Goal: Task Accomplishment & Management: Manage account settings

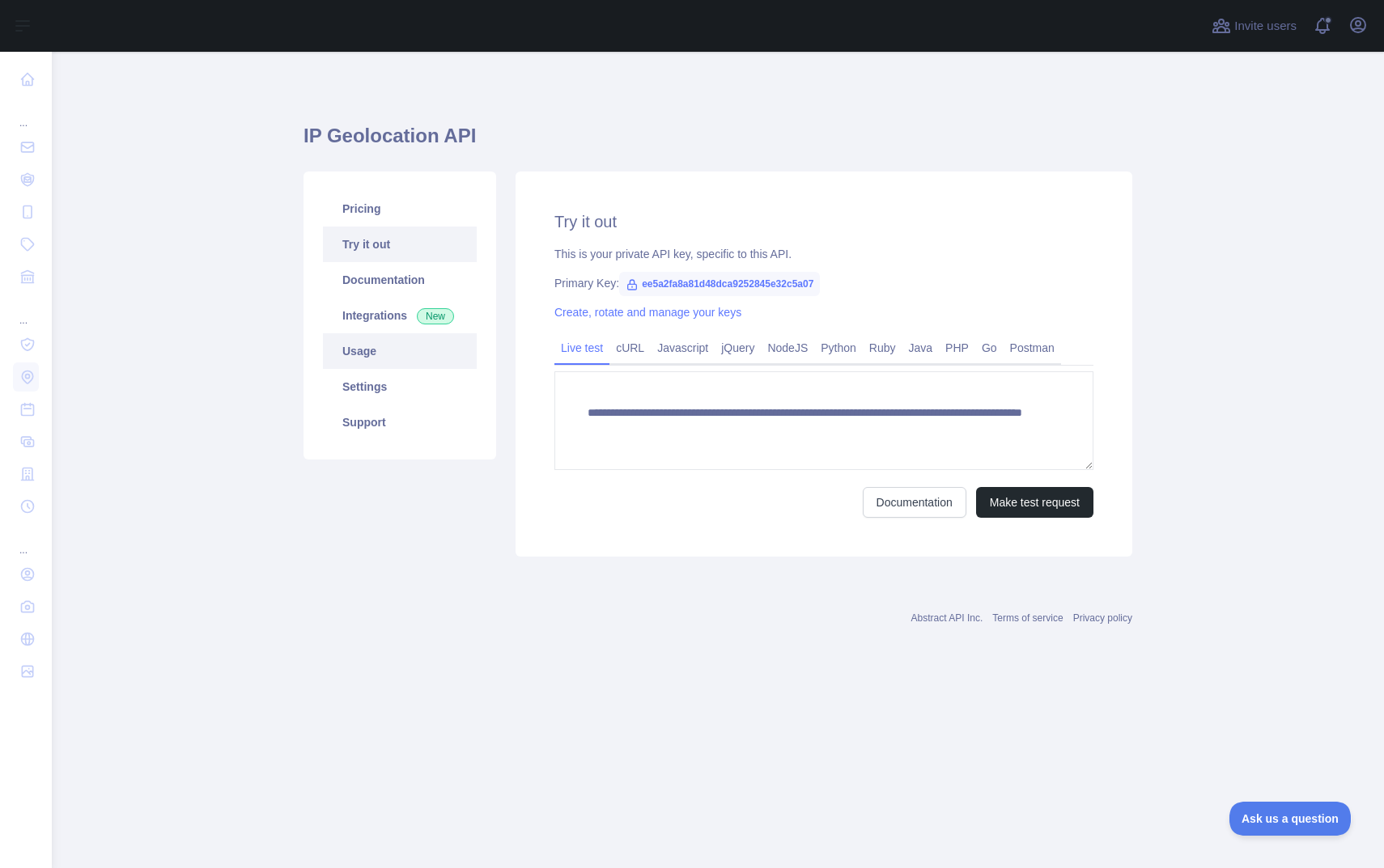
click at [383, 351] on link "Usage" at bounding box center [399, 351] width 153 height 36
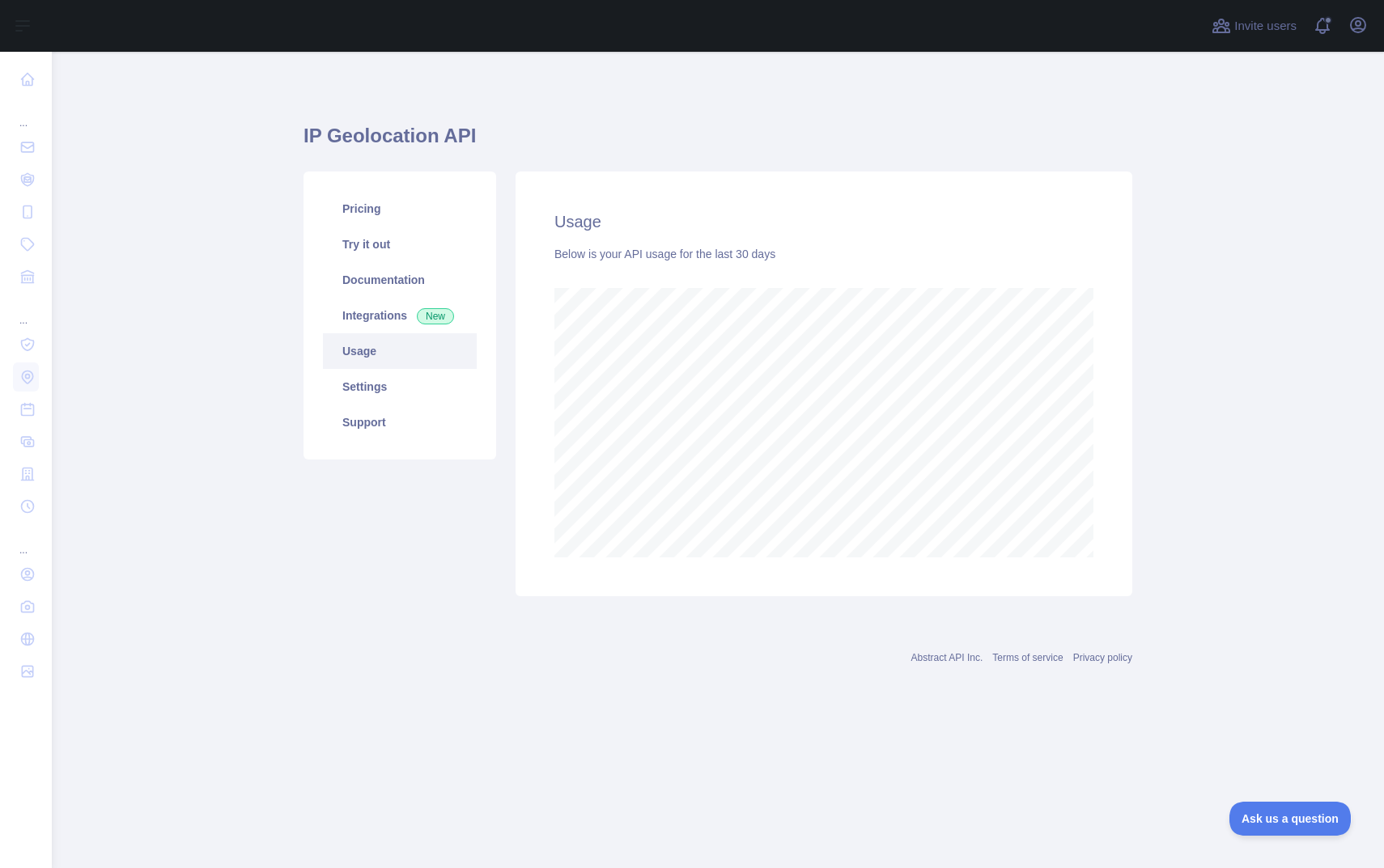
scroll to position [816, 1332]
click at [1211, 308] on main "IP Geolocation API Pricing Try it out Documentation Integrations New Usage Sett…" at bounding box center [718, 460] width 1332 height 816
click at [1126, 292] on div "Usage Below is your API usage for the last 30 days" at bounding box center [824, 384] width 617 height 425
click at [389, 394] on link "Settings" at bounding box center [399, 387] width 153 height 36
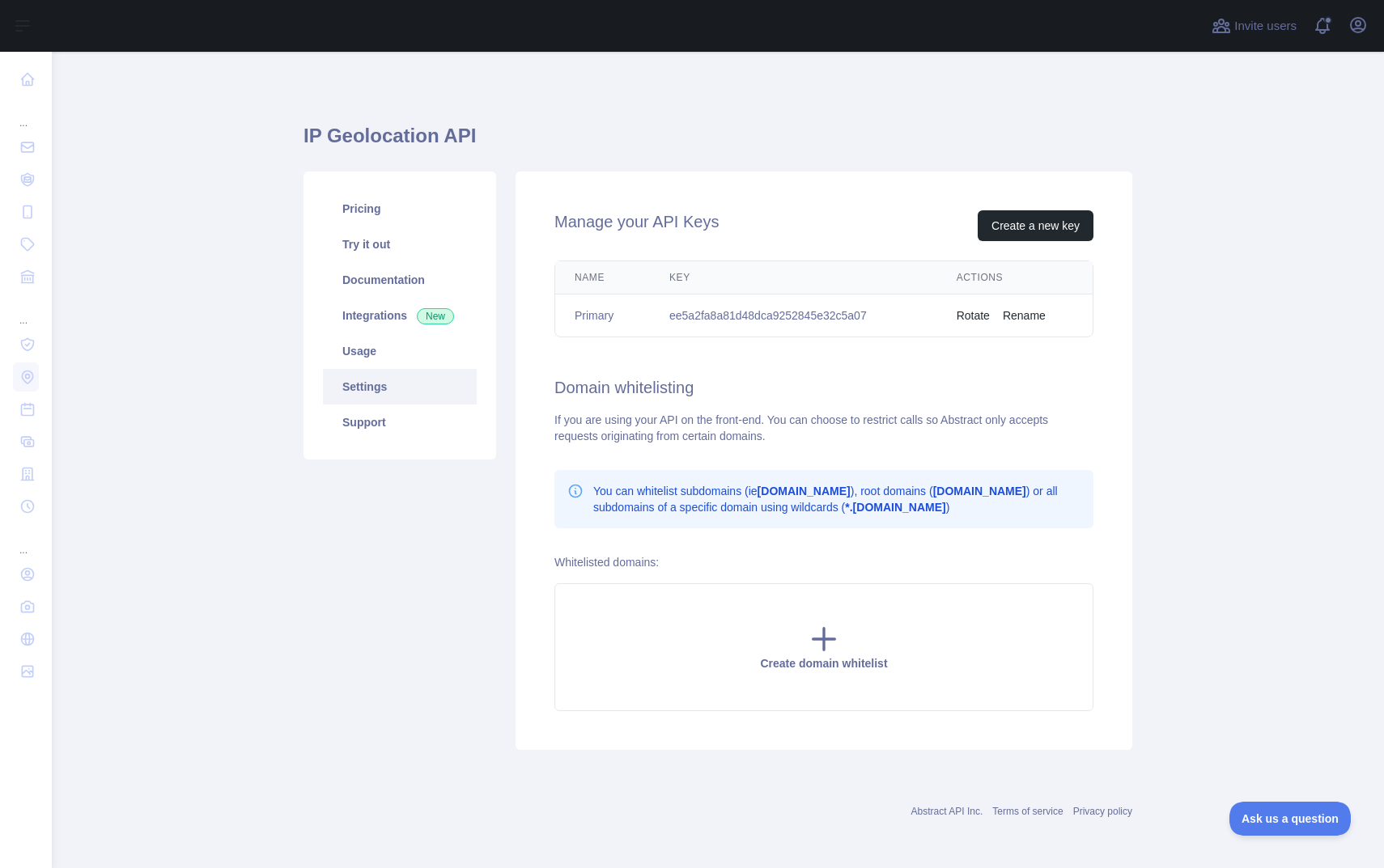
click at [588, 311] on td "Primary" at bounding box center [602, 316] width 95 height 43
click at [387, 304] on link "Integrations New" at bounding box center [399, 316] width 153 height 36
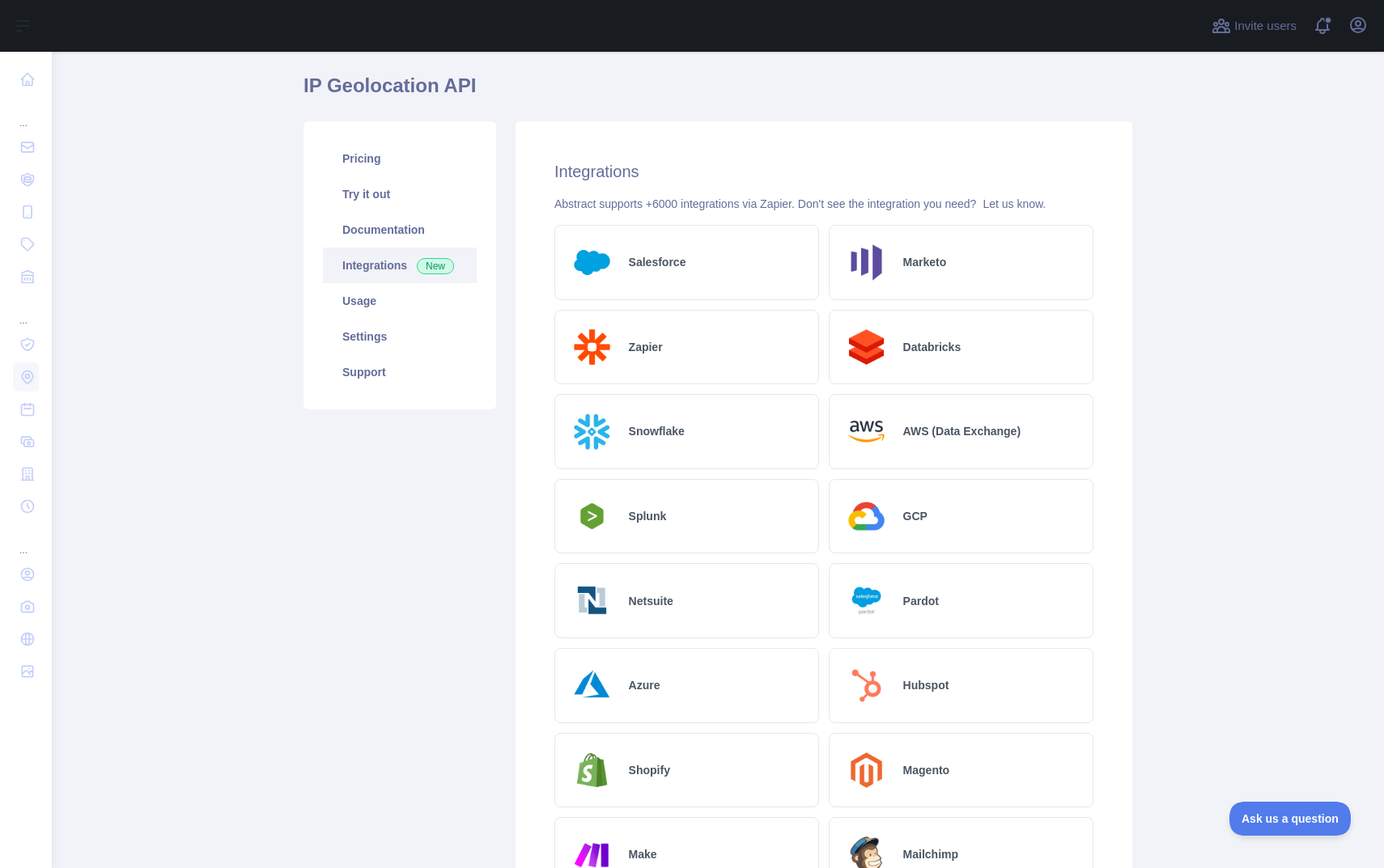
scroll to position [36, 0]
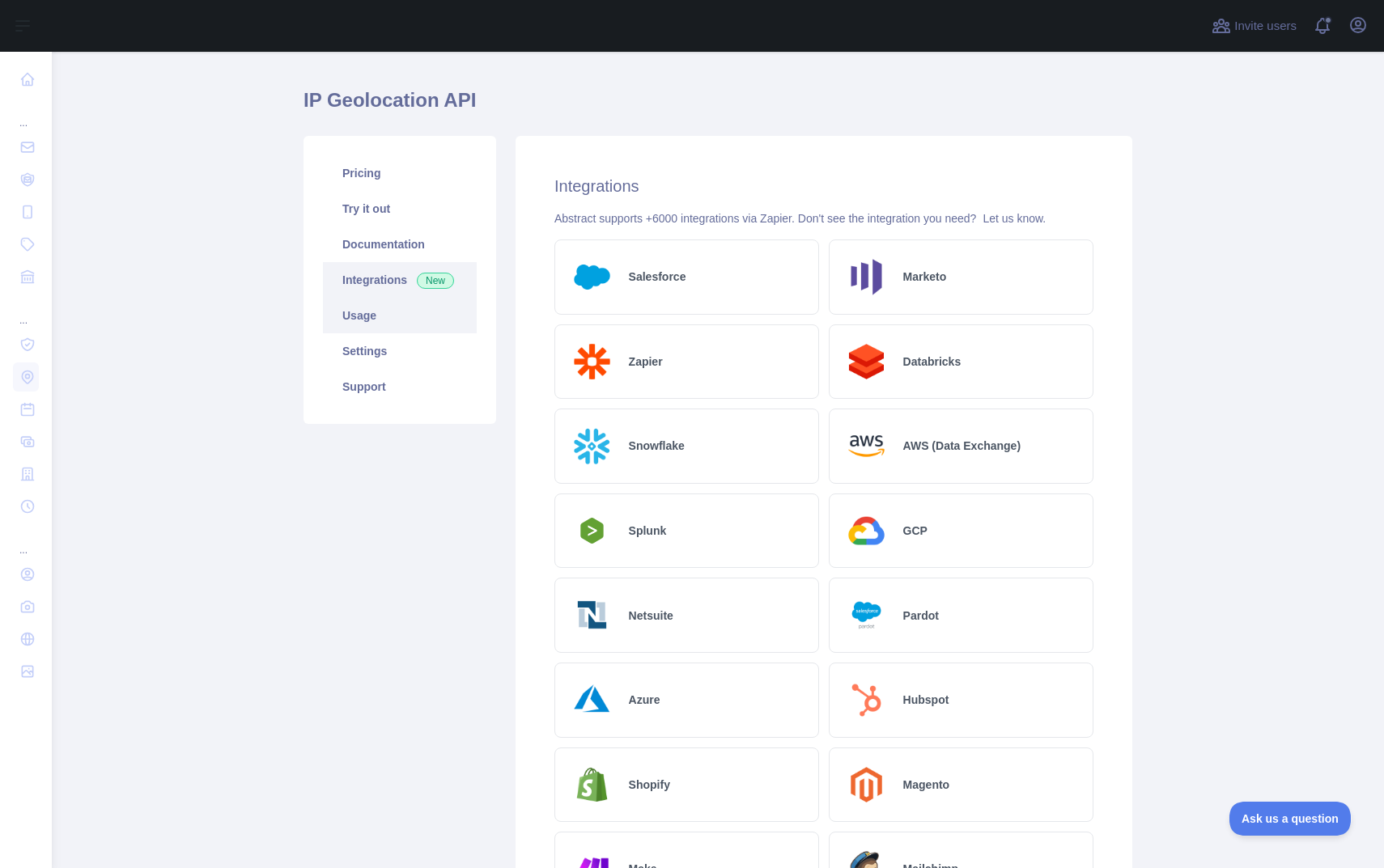
click at [355, 301] on link "Usage" at bounding box center [399, 316] width 153 height 36
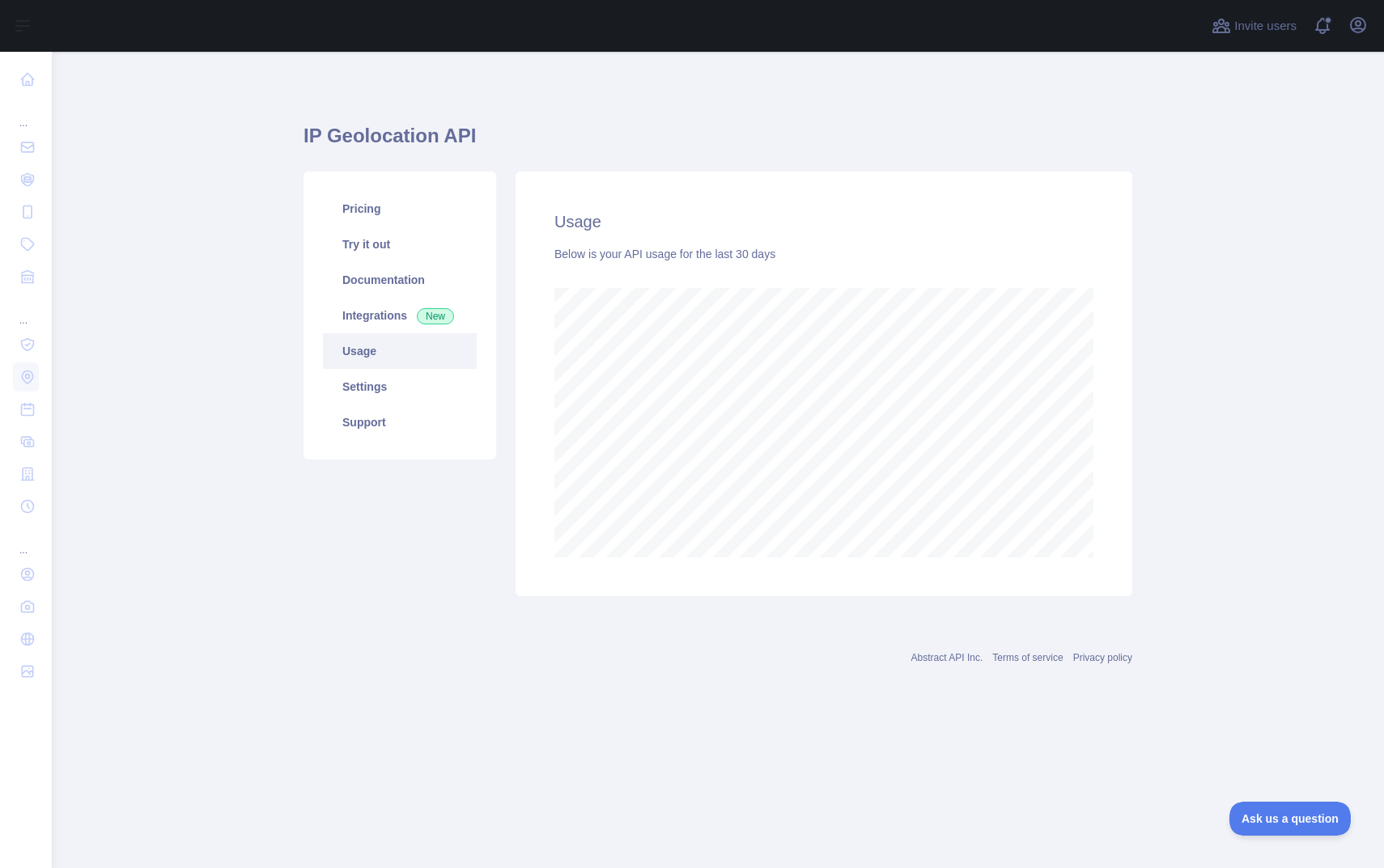
scroll to position [816, 1332]
click at [996, 215] on h2 "Usage" at bounding box center [823, 222] width 539 height 23
click at [1330, 29] on span at bounding box center [1329, 25] width 32 height 52
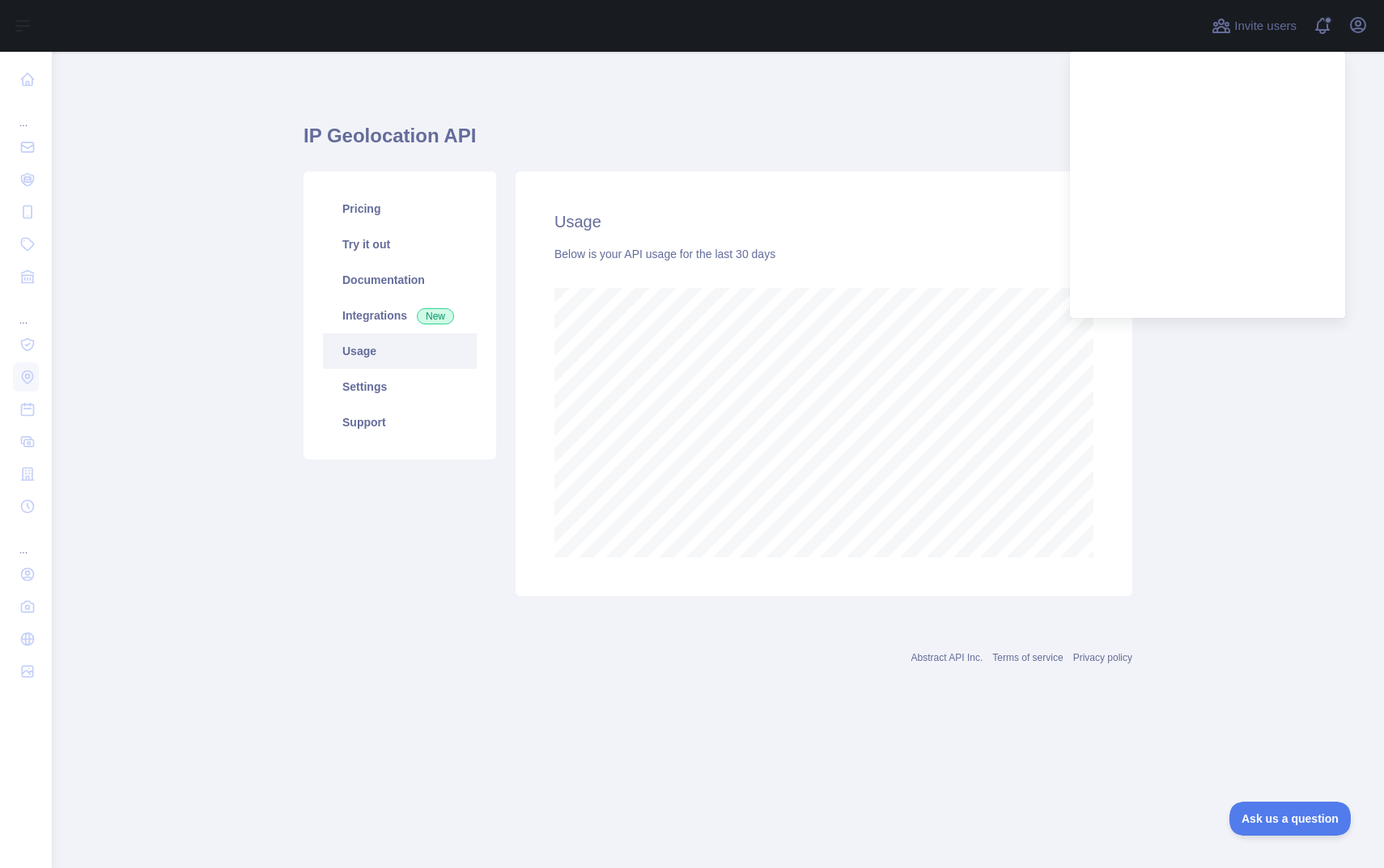
click at [1238, 466] on main "IP Geolocation API Pricing Try it out Documentation Integrations New Usage Sett…" at bounding box center [718, 460] width 1332 height 816
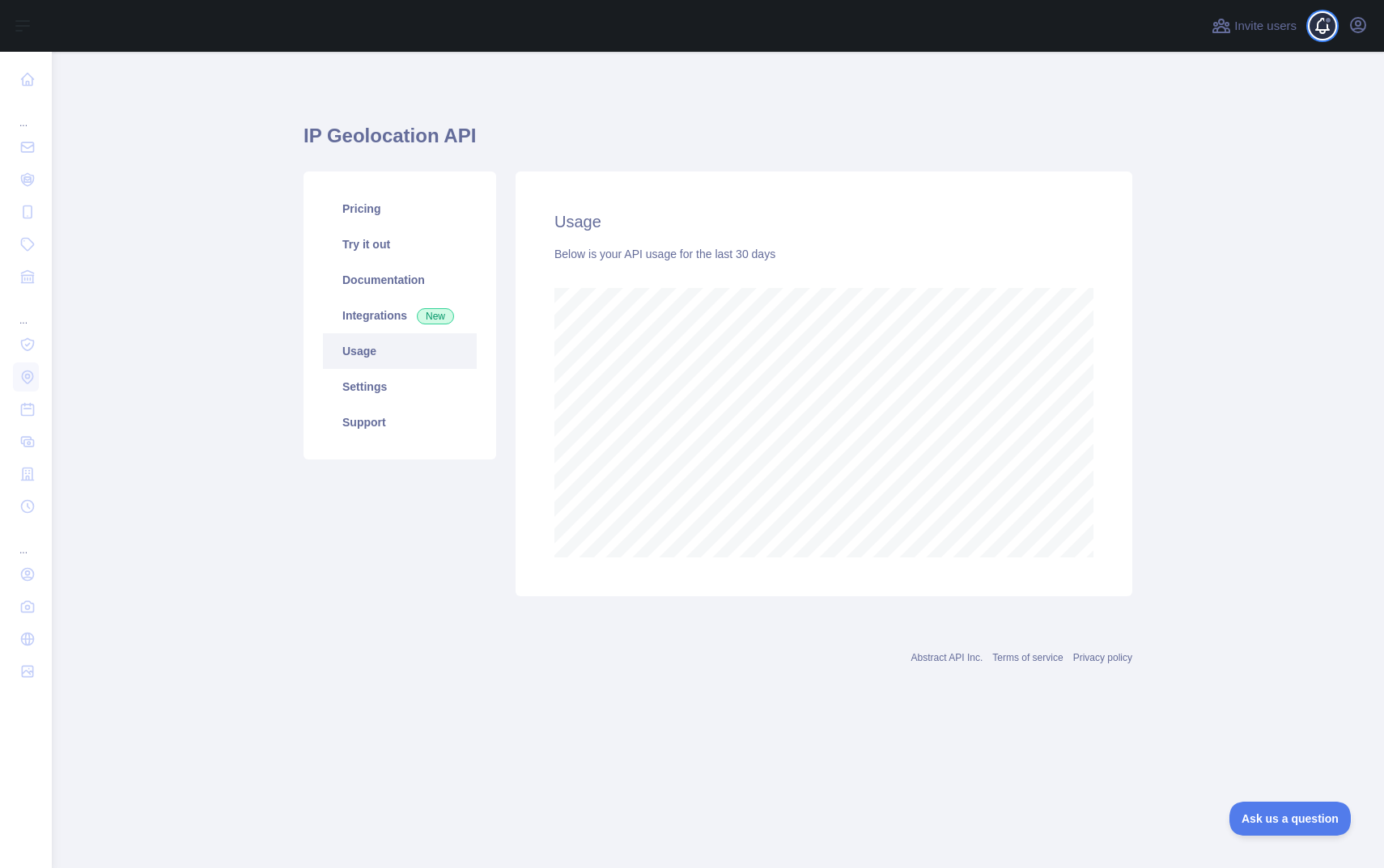
click at [1317, 39] on span at bounding box center [1329, 25] width 32 height 52
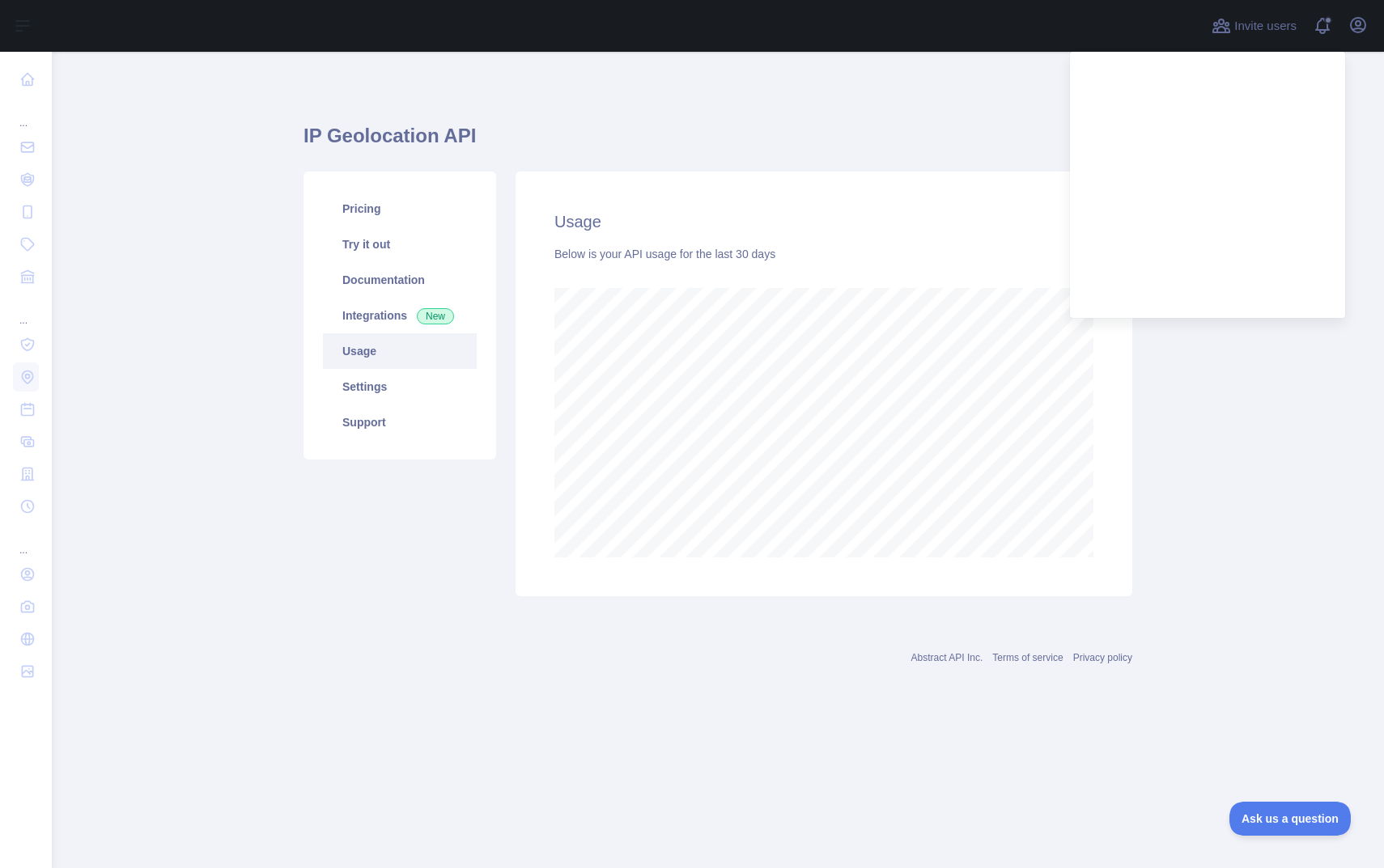
click at [1236, 380] on main "IP Geolocation API Pricing Try it out Documentation Integrations New Usage Sett…" at bounding box center [718, 460] width 1332 height 816
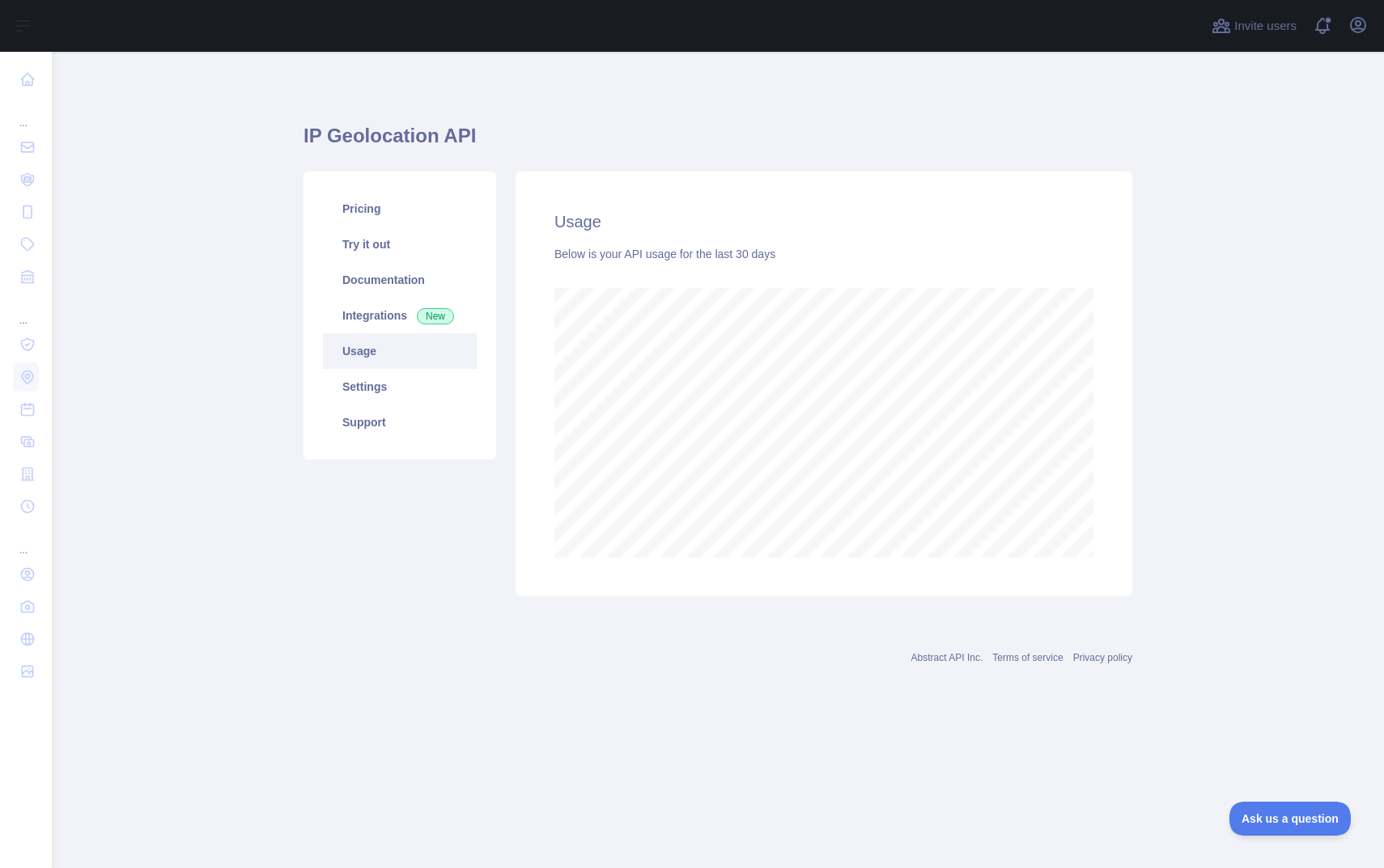
click at [1137, 309] on div "Usage Below is your API usage for the last 30 days" at bounding box center [824, 384] width 636 height 425
click at [1158, 305] on main "IP Geolocation API Pricing Try it out Documentation Integrations New Usage Sett…" at bounding box center [718, 460] width 1332 height 816
